Goal: Information Seeking & Learning: Find specific fact

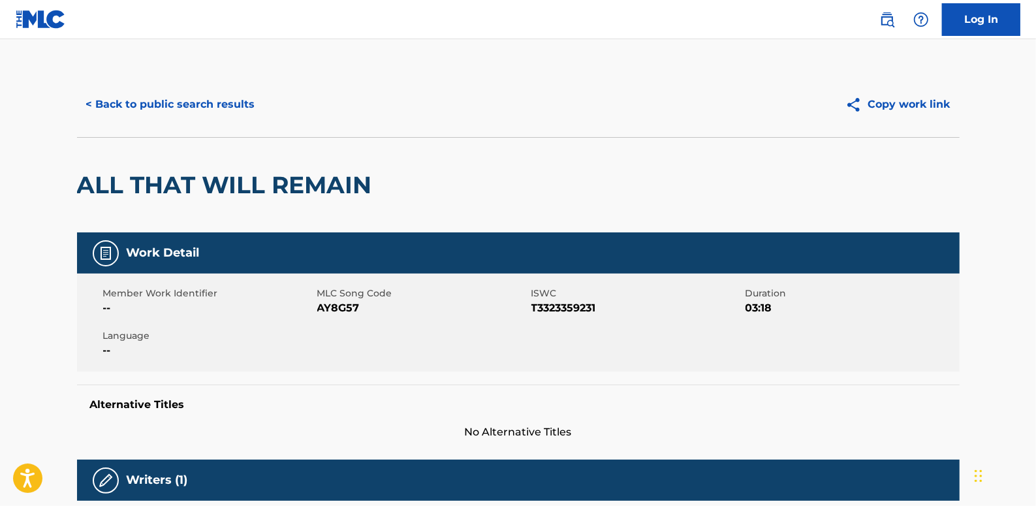
click at [223, 103] on button "< Back to public search results" at bounding box center [170, 104] width 187 height 33
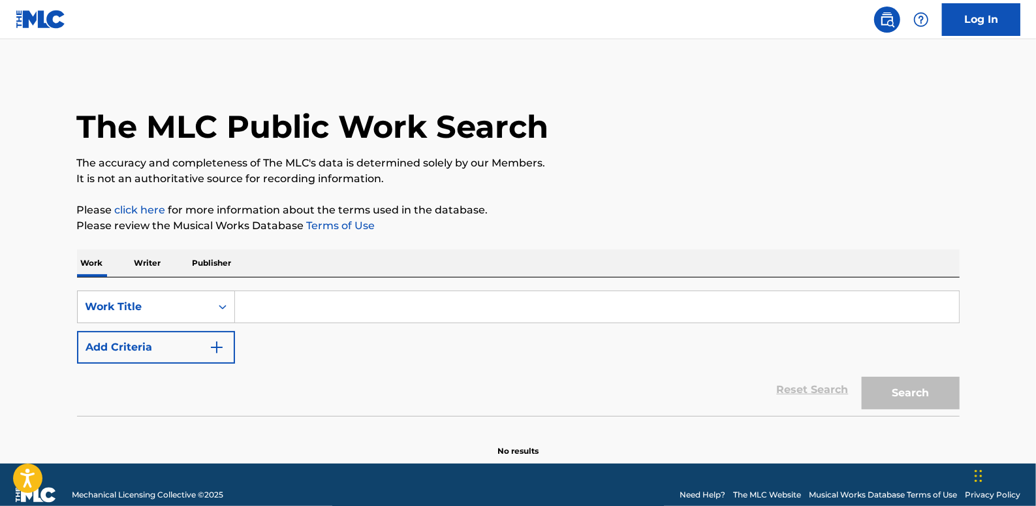
paste input "GOOD [DATE] - ACAPELLA"
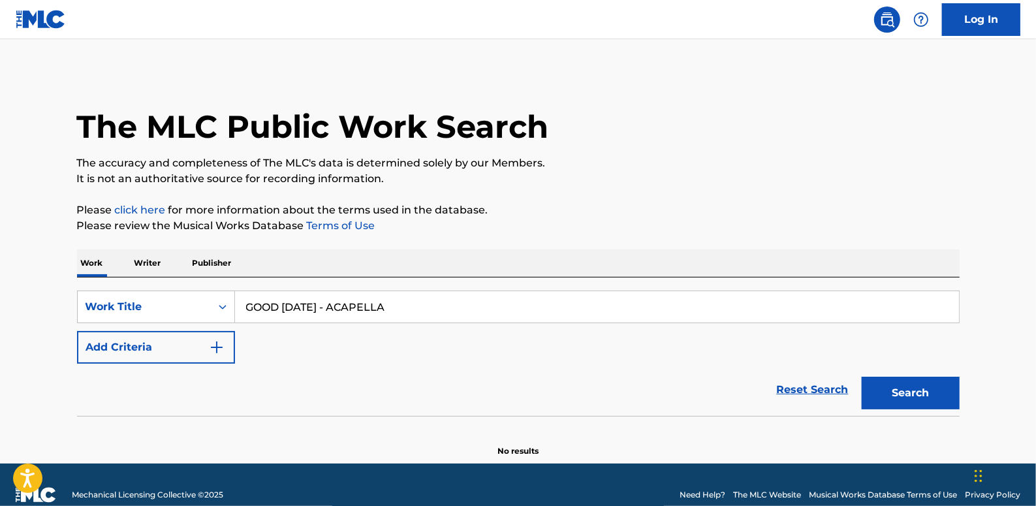
type input "GOOD [DATE] - ACAPELLA"
click at [151, 348] on button "Add Criteria" at bounding box center [156, 347] width 158 height 33
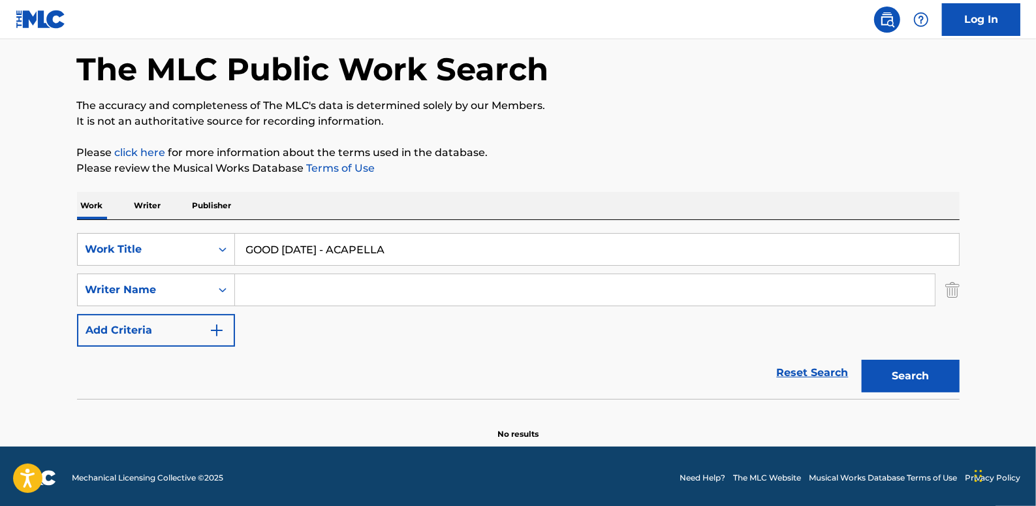
scroll to position [60, 0]
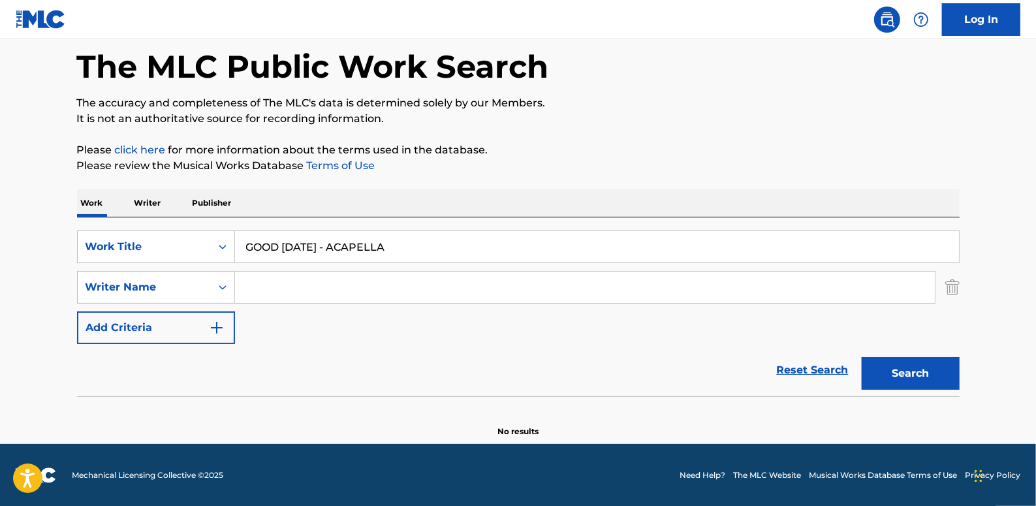
paste input "[PERSON_NAME]"
type input "[PERSON_NAME]"
click at [922, 378] on button "Search" at bounding box center [911, 373] width 98 height 33
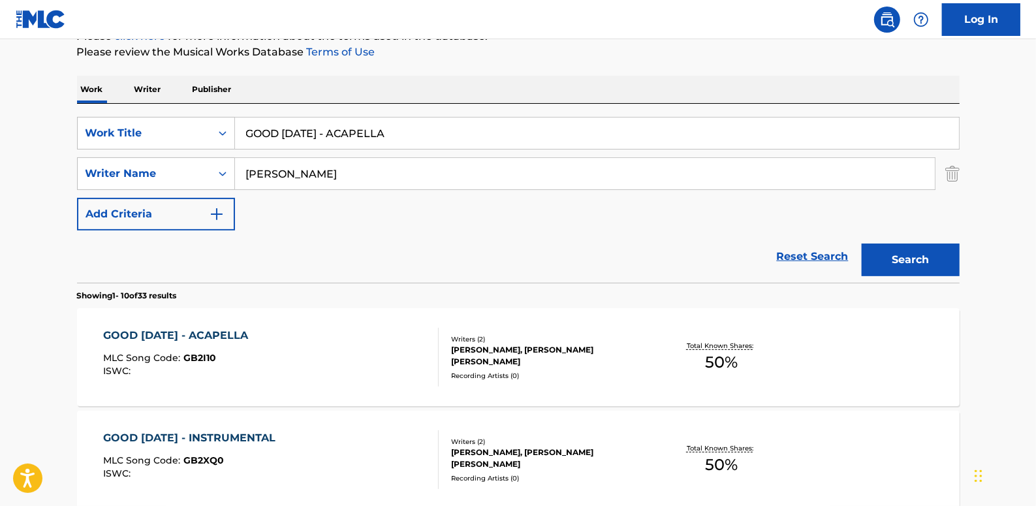
scroll to position [119, 0]
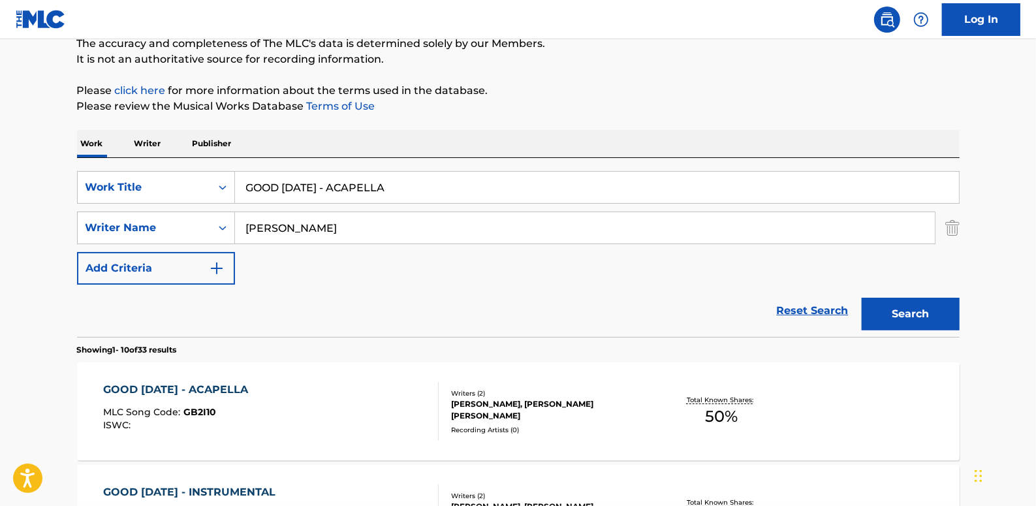
drag, startPoint x: 418, startPoint y: 180, endPoint x: 131, endPoint y: 73, distance: 306.4
click at [220, 178] on div "SearchWithCriteria89b58974-b7fc-4c3b-8f48-836f989d0028 Work Title GOOD [DATE] -…" at bounding box center [518, 187] width 883 height 33
paste input "MEMORIES THAT SUSTAIN US"
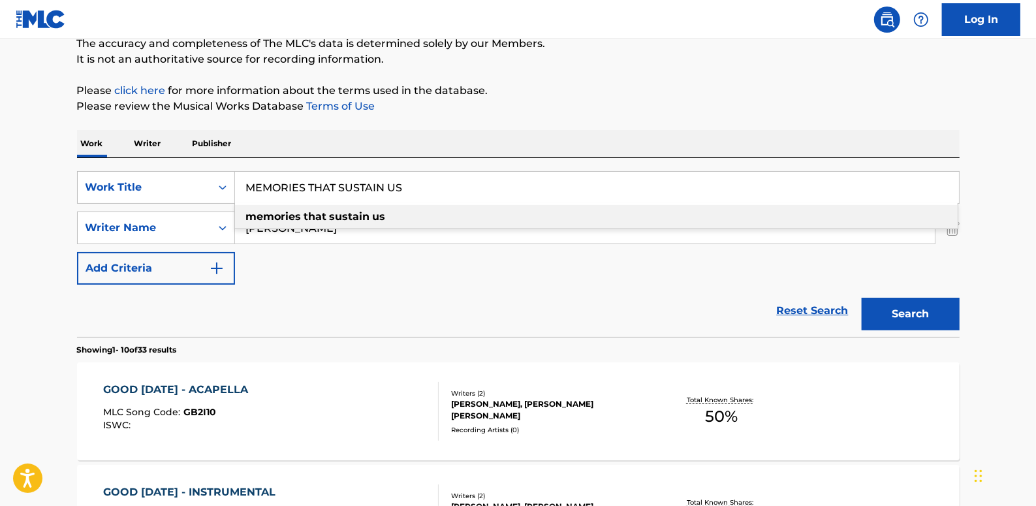
click at [427, 215] on div "memories that sustain us" at bounding box center [596, 217] width 723 height 24
type input "memories that sustain us"
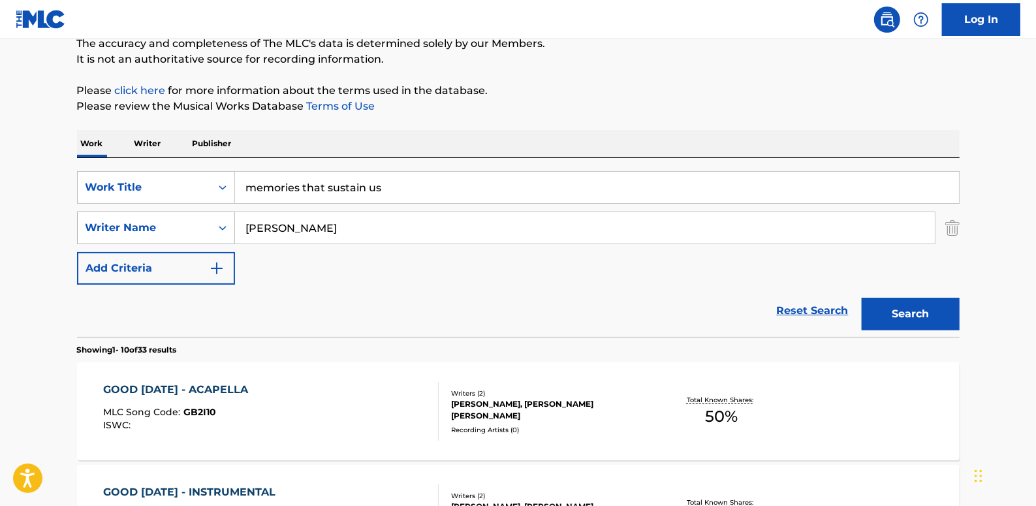
drag, startPoint x: 386, startPoint y: 228, endPoint x: 208, endPoint y: 210, distance: 178.5
click at [208, 212] on div "SearchWithCriteria7a1d23ae-71a5-48f0-8512-329118b4c04d Writer Name [PERSON_NAME]" at bounding box center [518, 228] width 883 height 33
paste input "[PERSON_NAME]"
type input "[PERSON_NAME]"
click at [904, 304] on button "Search" at bounding box center [911, 314] width 98 height 33
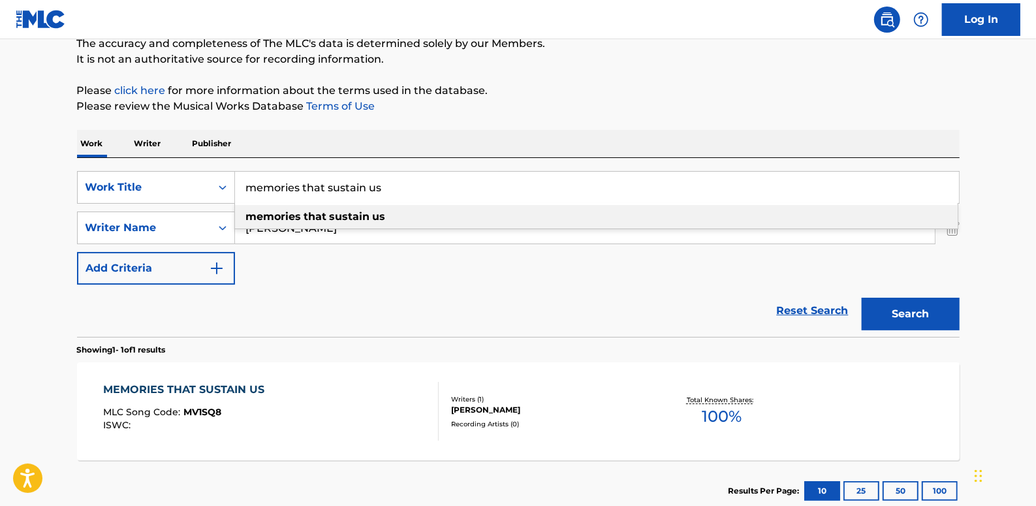
drag, startPoint x: 385, startPoint y: 189, endPoint x: 234, endPoint y: 183, distance: 151.0
click at [235, 183] on input "memories that sustain us" at bounding box center [597, 187] width 724 height 31
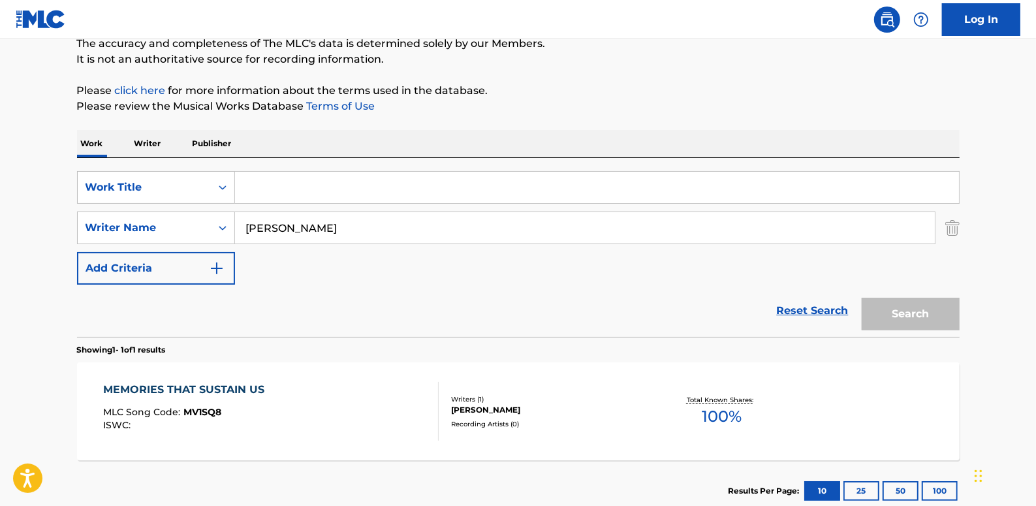
paste input "KEEP SMILING - SLOWED W REVERB"
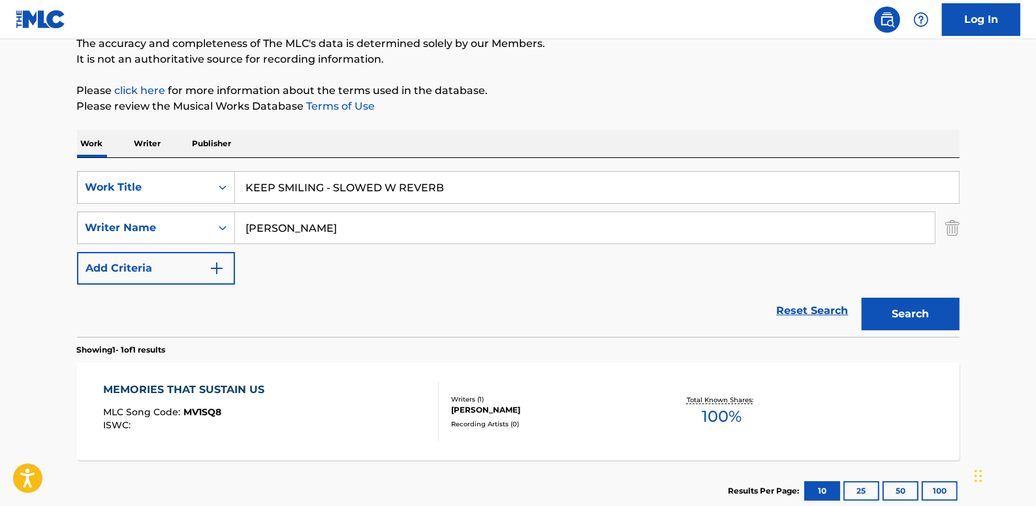
type input "KEEP SMILING - SLOWED W REVERB"
click at [884, 305] on button "Search" at bounding box center [911, 314] width 98 height 33
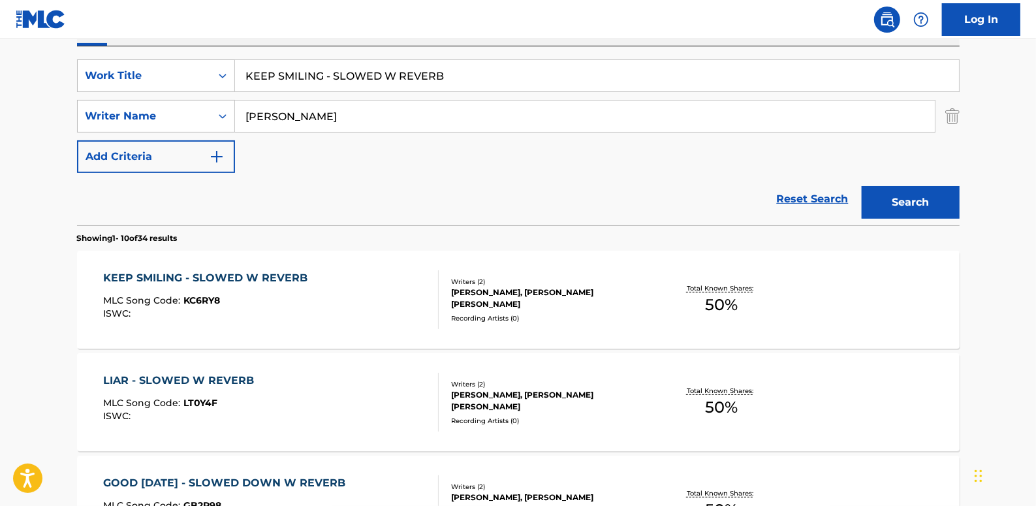
scroll to position [238, 0]
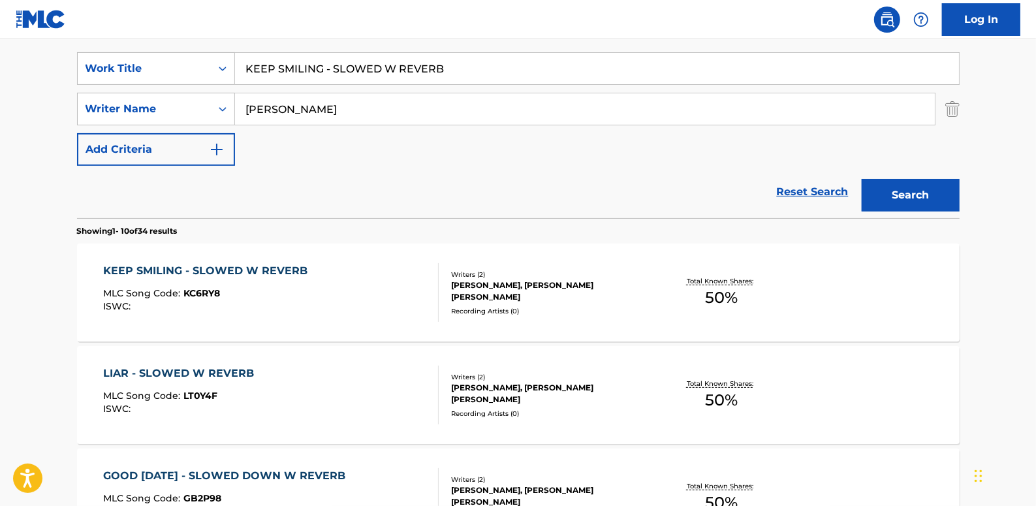
drag, startPoint x: 426, startPoint y: 71, endPoint x: 241, endPoint y: 68, distance: 185.5
click at [241, 68] on input "KEEP SMILING - SLOWED W REVERB" at bounding box center [597, 68] width 724 height 31
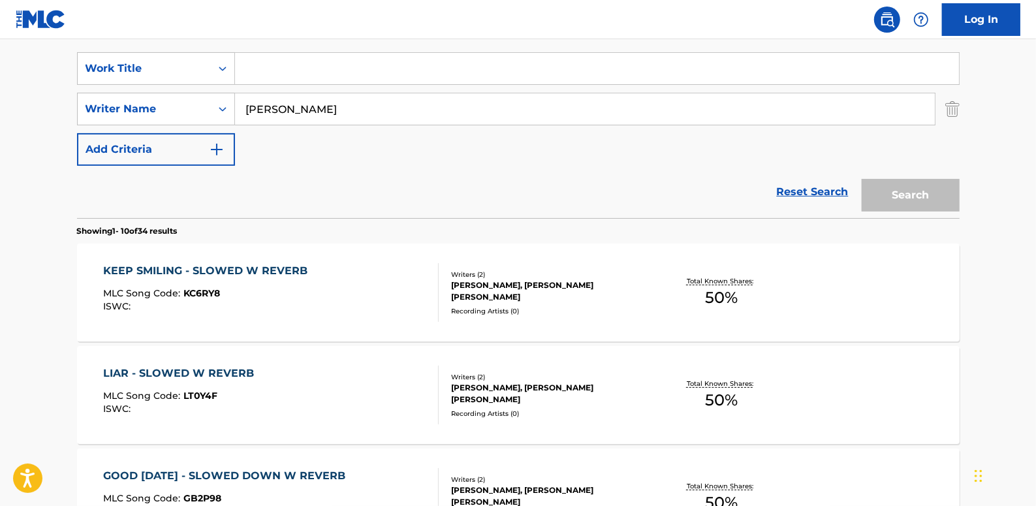
paste input "GOOD [DATE] - INSTRUMENTAL"
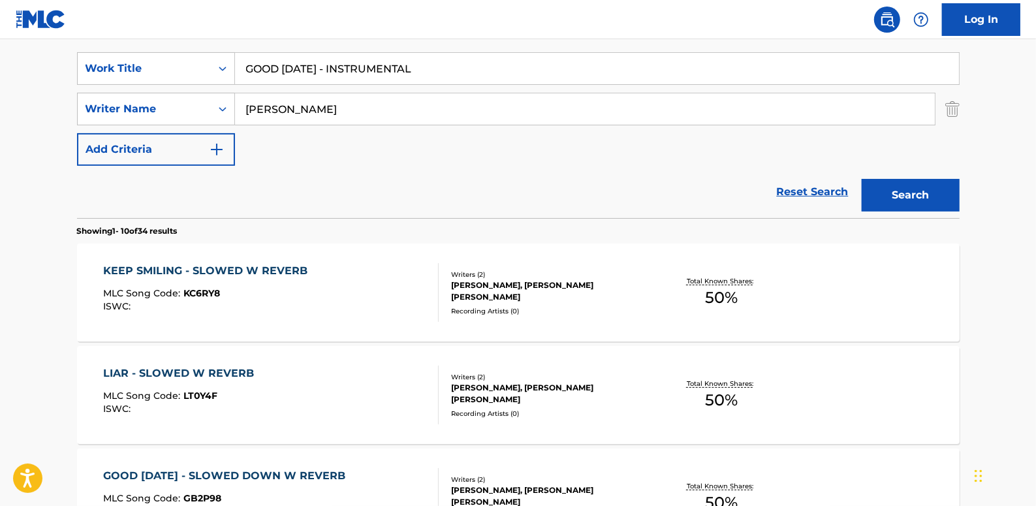
type input "GOOD [DATE] - INSTRUMENTAL"
click at [907, 198] on button "Search" at bounding box center [911, 195] width 98 height 33
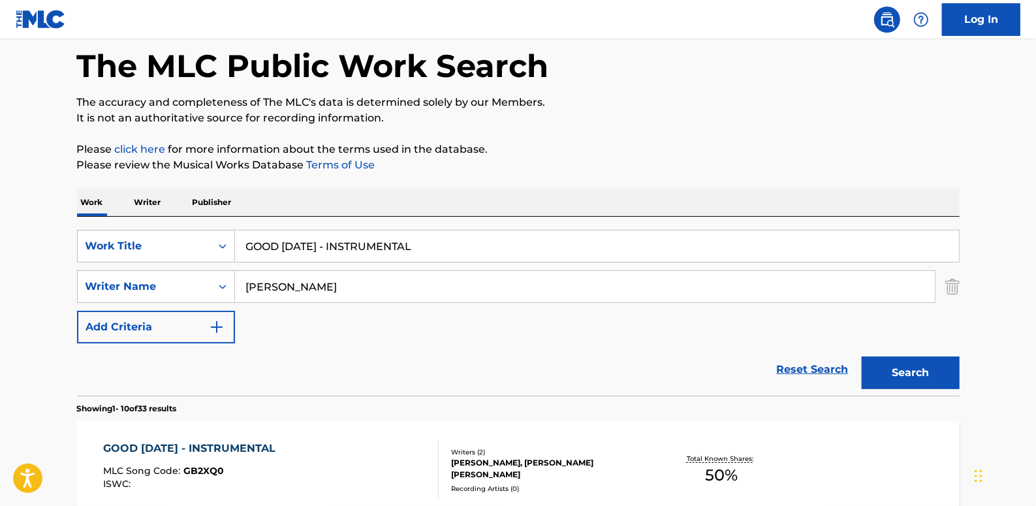
scroll to position [60, 0]
drag, startPoint x: 447, startPoint y: 242, endPoint x: 183, endPoint y: 242, distance: 263.8
click at [183, 242] on div "SearchWithCriteria89b58974-b7fc-4c3b-8f48-836f989d0028 Work Title GOOD [DATE] -…" at bounding box center [518, 247] width 883 height 33
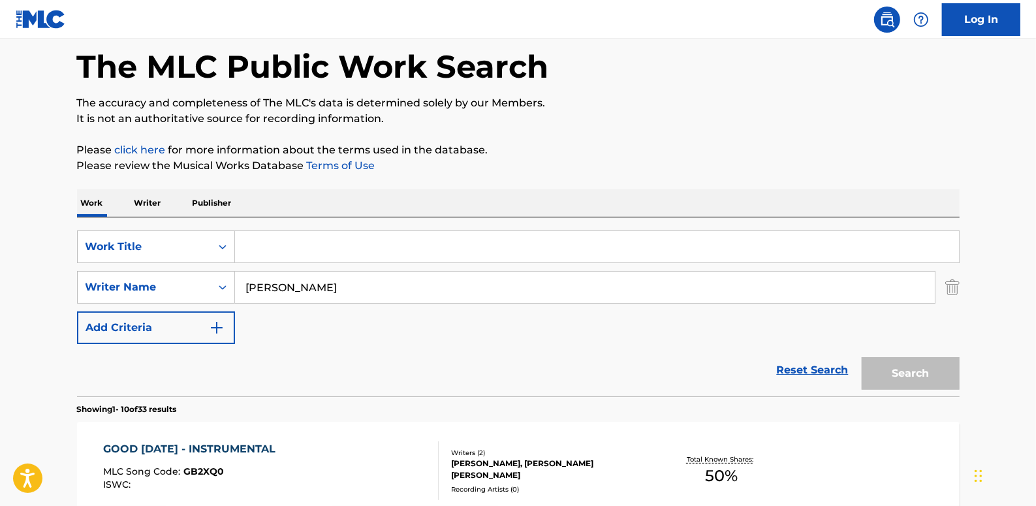
paste input "3:57 AM"
type input "3:57 AM"
click at [926, 366] on button "Search" at bounding box center [911, 373] width 98 height 33
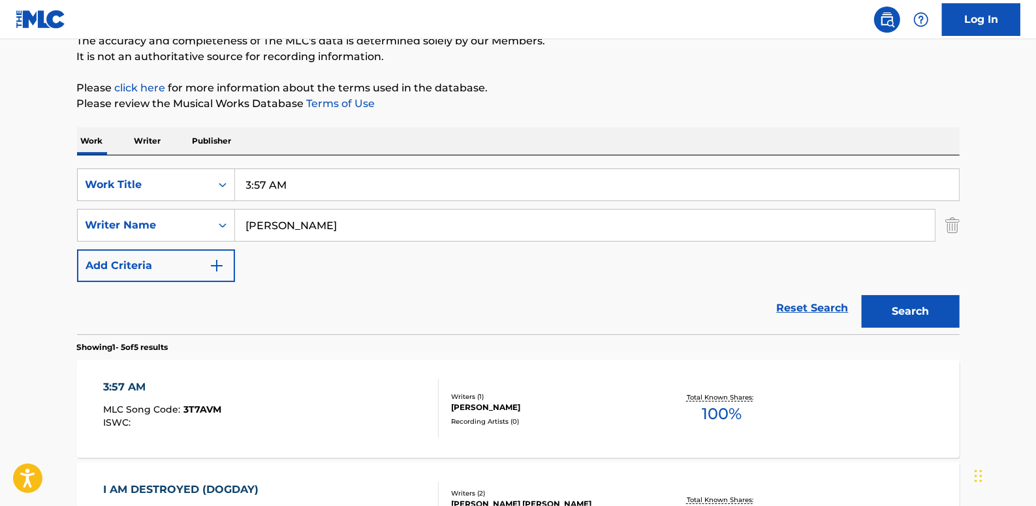
scroll to position [119, 0]
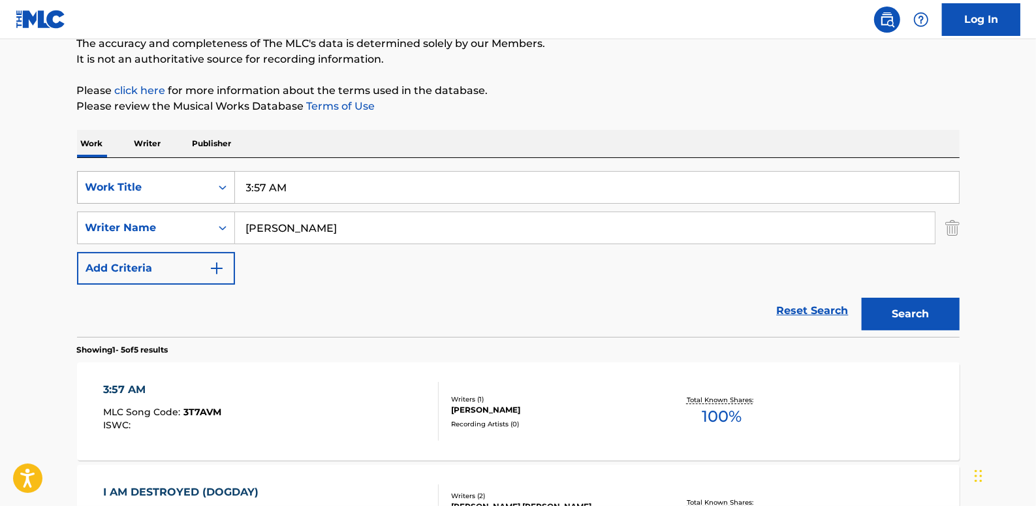
drag, startPoint x: 223, startPoint y: 183, endPoint x: 197, endPoint y: 183, distance: 25.5
click at [197, 183] on div "SearchWithCriteria89b58974-b7fc-4c3b-8f48-836f989d0028 Work Title 3:57 AM" at bounding box center [518, 187] width 883 height 33
paste input "LIAR - SLOWED W REVERB"
type input "LIAR - SLOWED W REVERB"
click at [901, 312] on button "Search" at bounding box center [911, 314] width 98 height 33
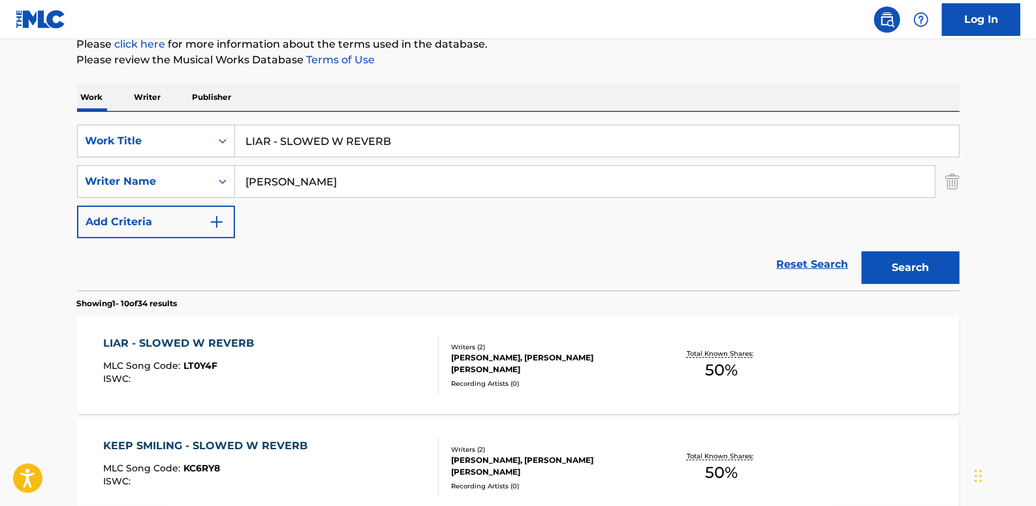
scroll to position [238, 0]
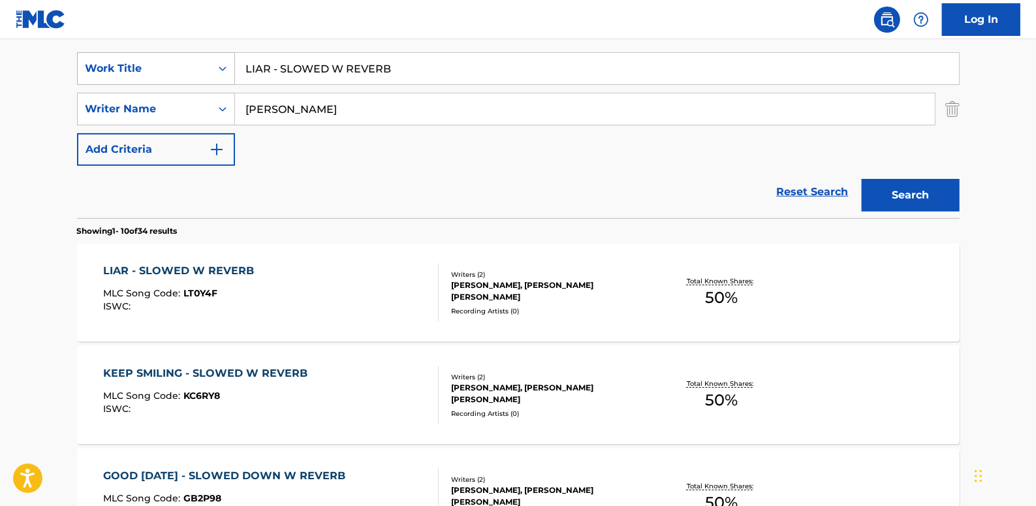
drag, startPoint x: 431, startPoint y: 64, endPoint x: 225, endPoint y: 57, distance: 206.5
click at [225, 57] on div "SearchWithCriteria89b58974-b7fc-4c3b-8f48-836f989d0028 Work Title LIAR - SLOWED…" at bounding box center [518, 68] width 883 height 33
paste input "SEARCHLIGHT"
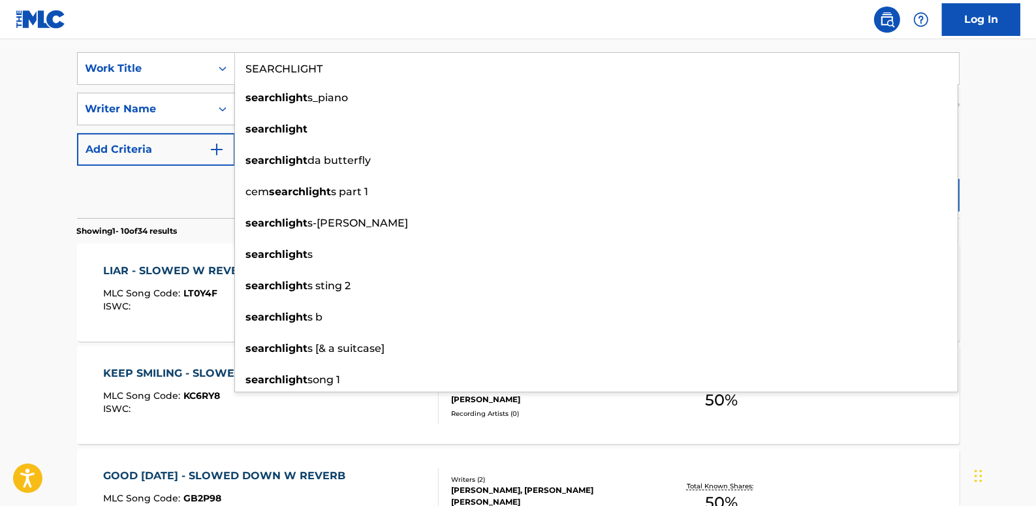
type input "SEARCHLIGHT"
